Goal: Task Accomplishment & Management: Manage account settings

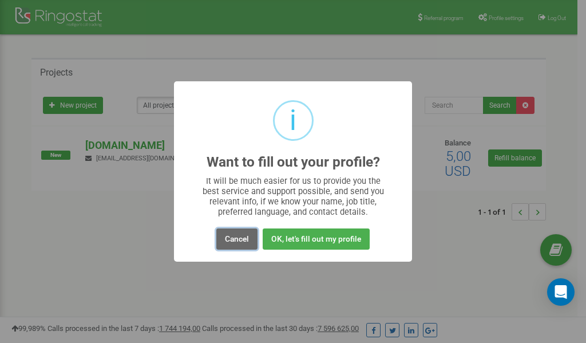
click at [239, 241] on button "Cancel" at bounding box center [236, 238] width 41 height 21
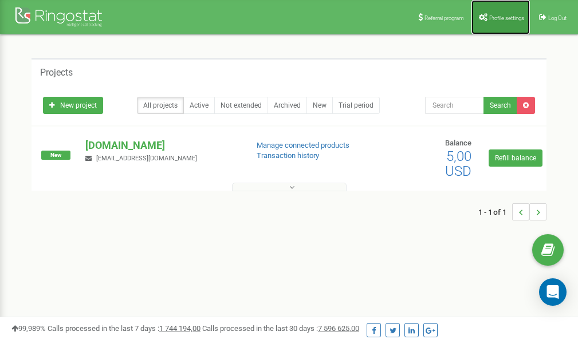
click at [502, 18] on span "Profile settings" at bounding box center [506, 18] width 35 height 6
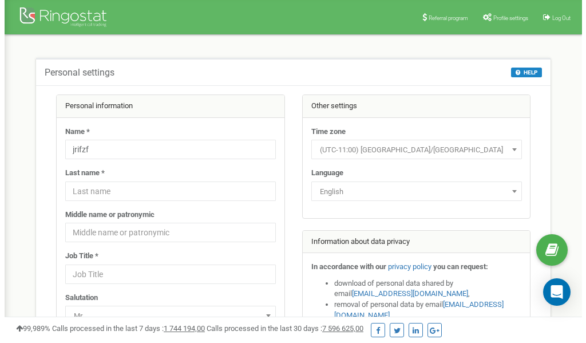
scroll to position [57, 0]
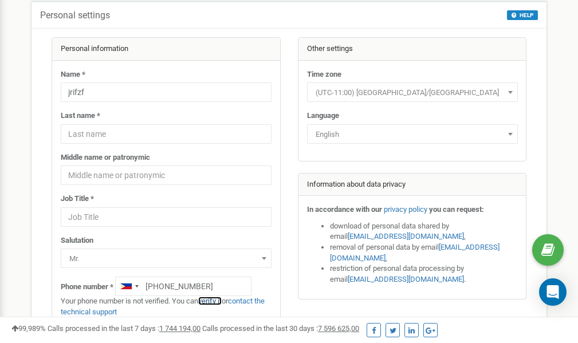
click at [214, 301] on link "verify it" at bounding box center [209, 301] width 23 height 9
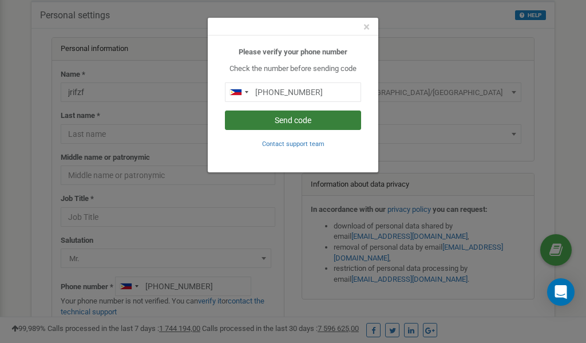
click at [297, 119] on button "Send code" at bounding box center [293, 120] width 136 height 19
